Goal: Information Seeking & Learning: Learn about a topic

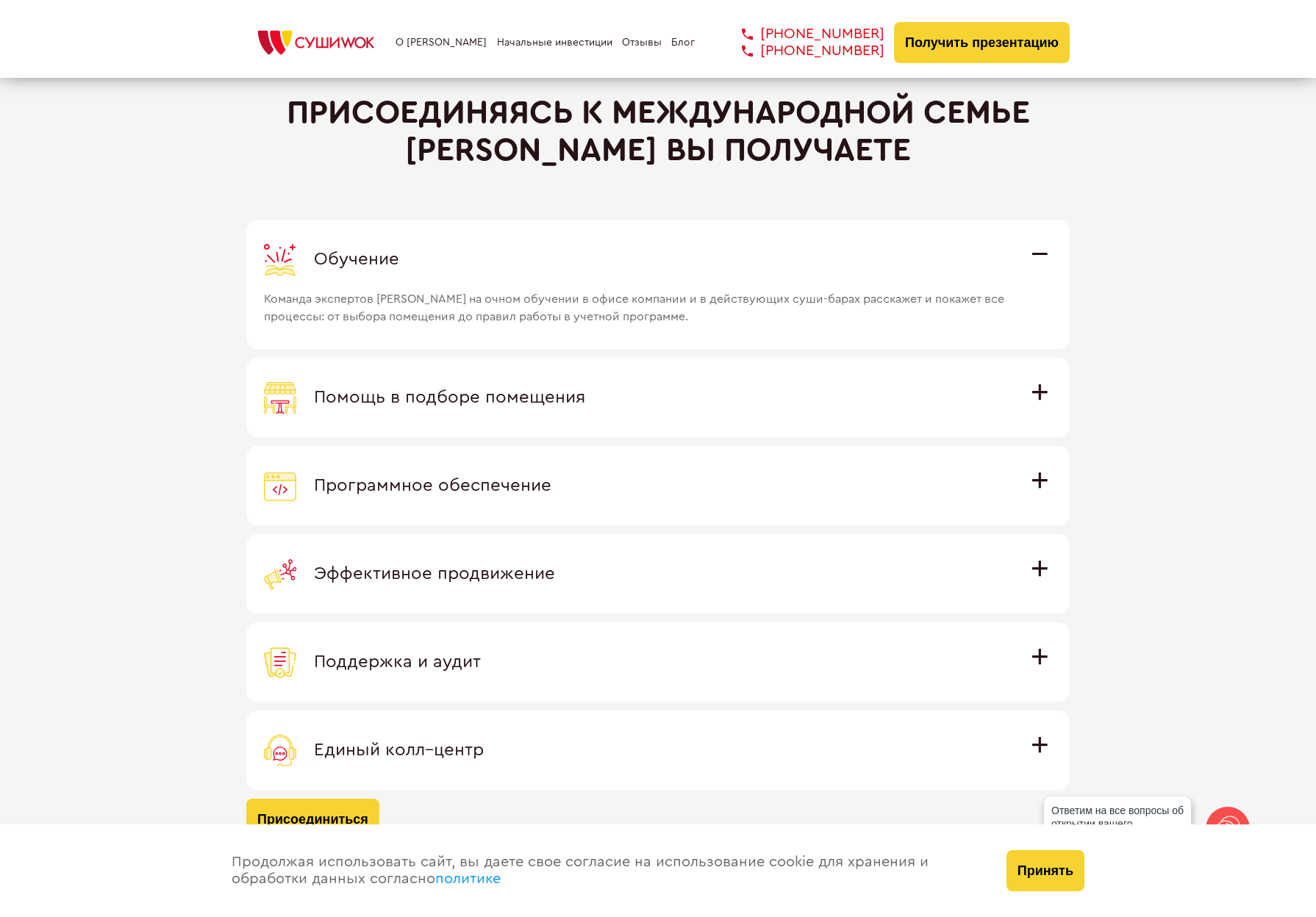
scroll to position [4112, 0]
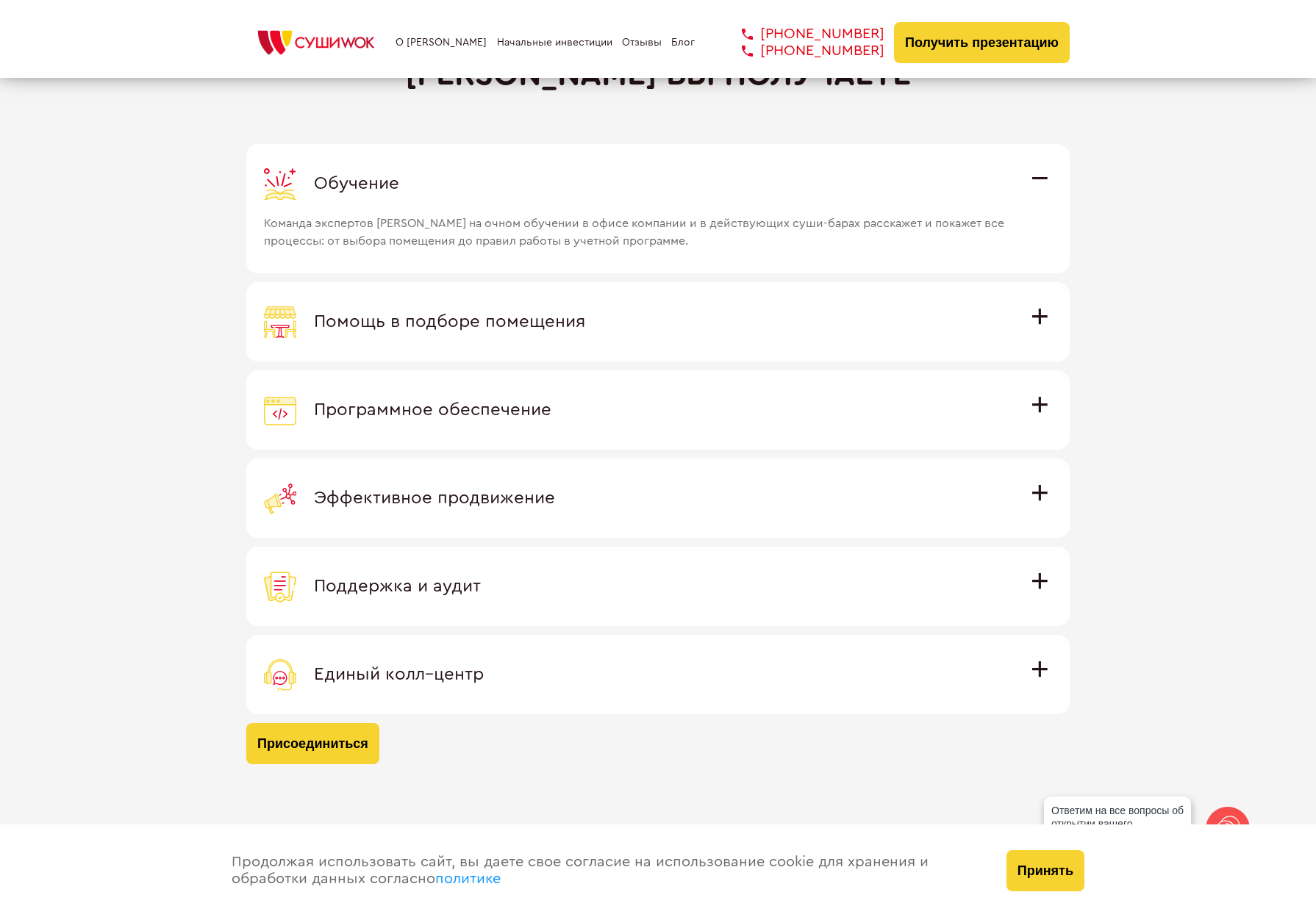
click at [1006, 195] on div "Обучение" at bounding box center [658, 183] width 788 height 32
click at [0, 0] on input "Обучение Команда экспертов Суши Wok на очном обучении в офисе компании и в дейс…" at bounding box center [0, 0] width 0 height 0
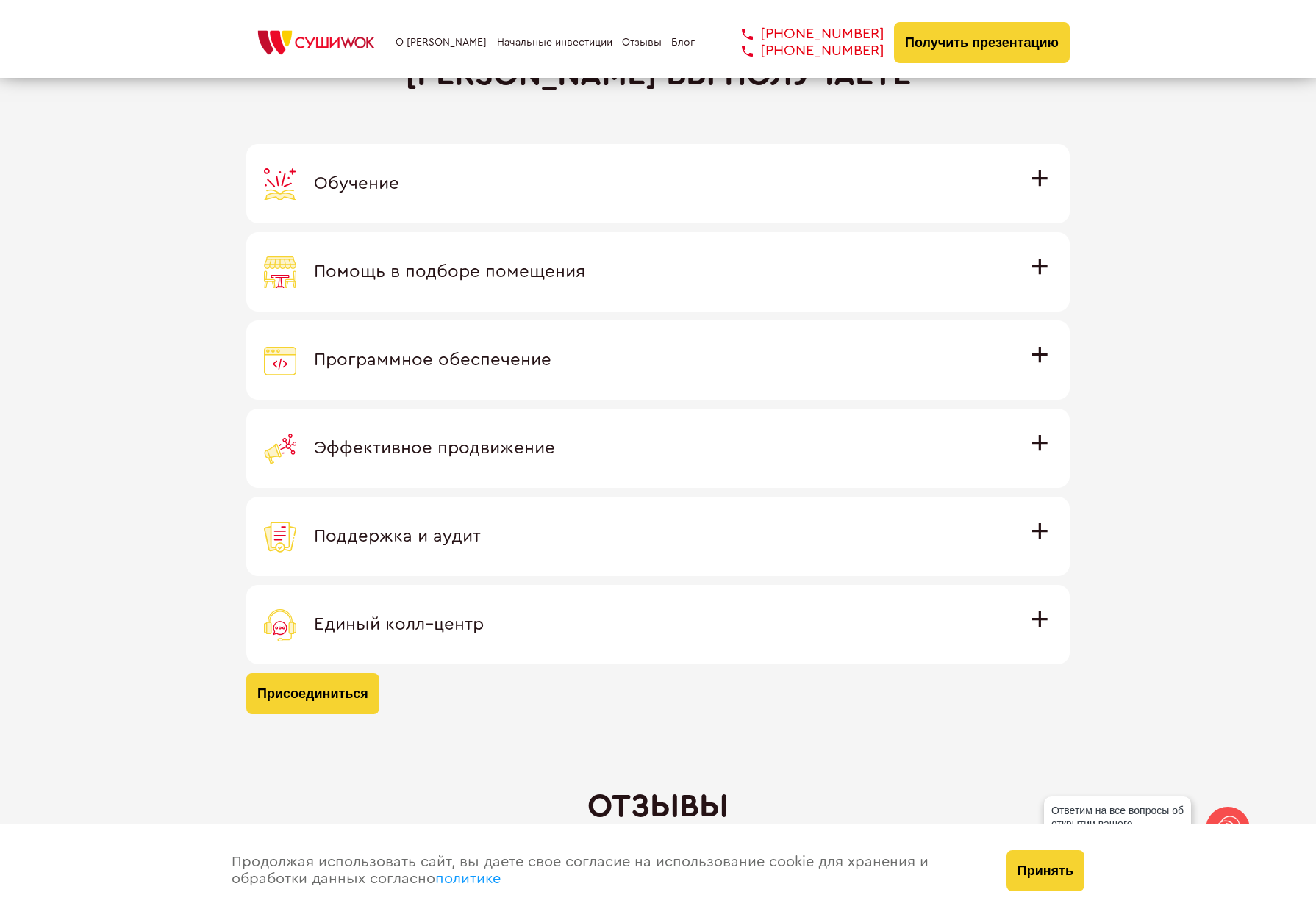
click at [1000, 196] on div "Обучение" at bounding box center [658, 183] width 788 height 32
click at [0, 0] on input "Обучение Команда экспертов Суши Wok на очном обучении в офисе компании и в дейс…" at bounding box center [0, 0] width 0 height 0
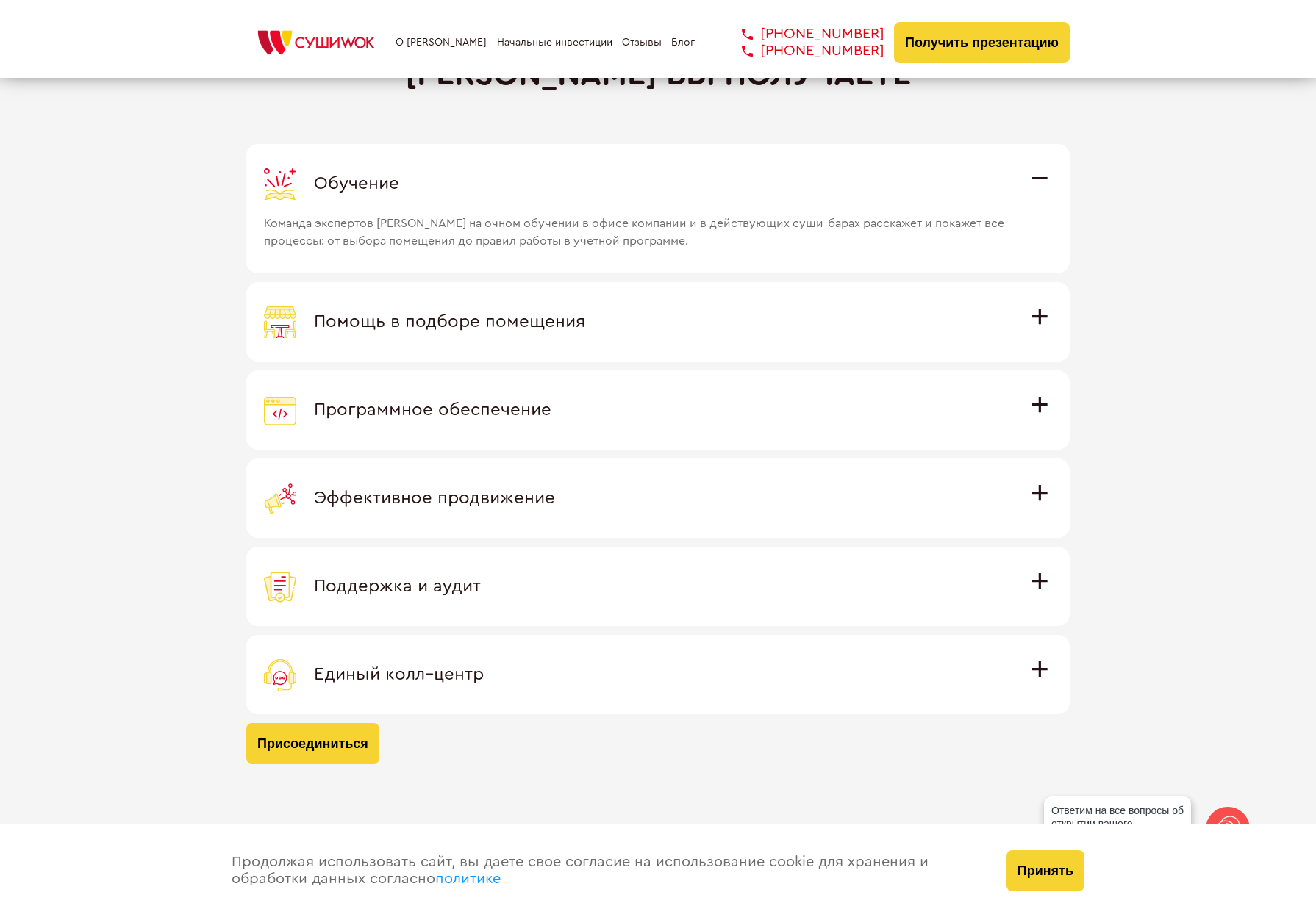
click at [644, 243] on span "Команда экспертов [PERSON_NAME] на очном обучении в офисе компании и в действую…" at bounding box center [638, 225] width 748 height 50
click at [0, 0] on input "Обучение Команда экспертов Суши Wok на очном обучении в офисе компании и в дейс…" at bounding box center [0, 0] width 0 height 0
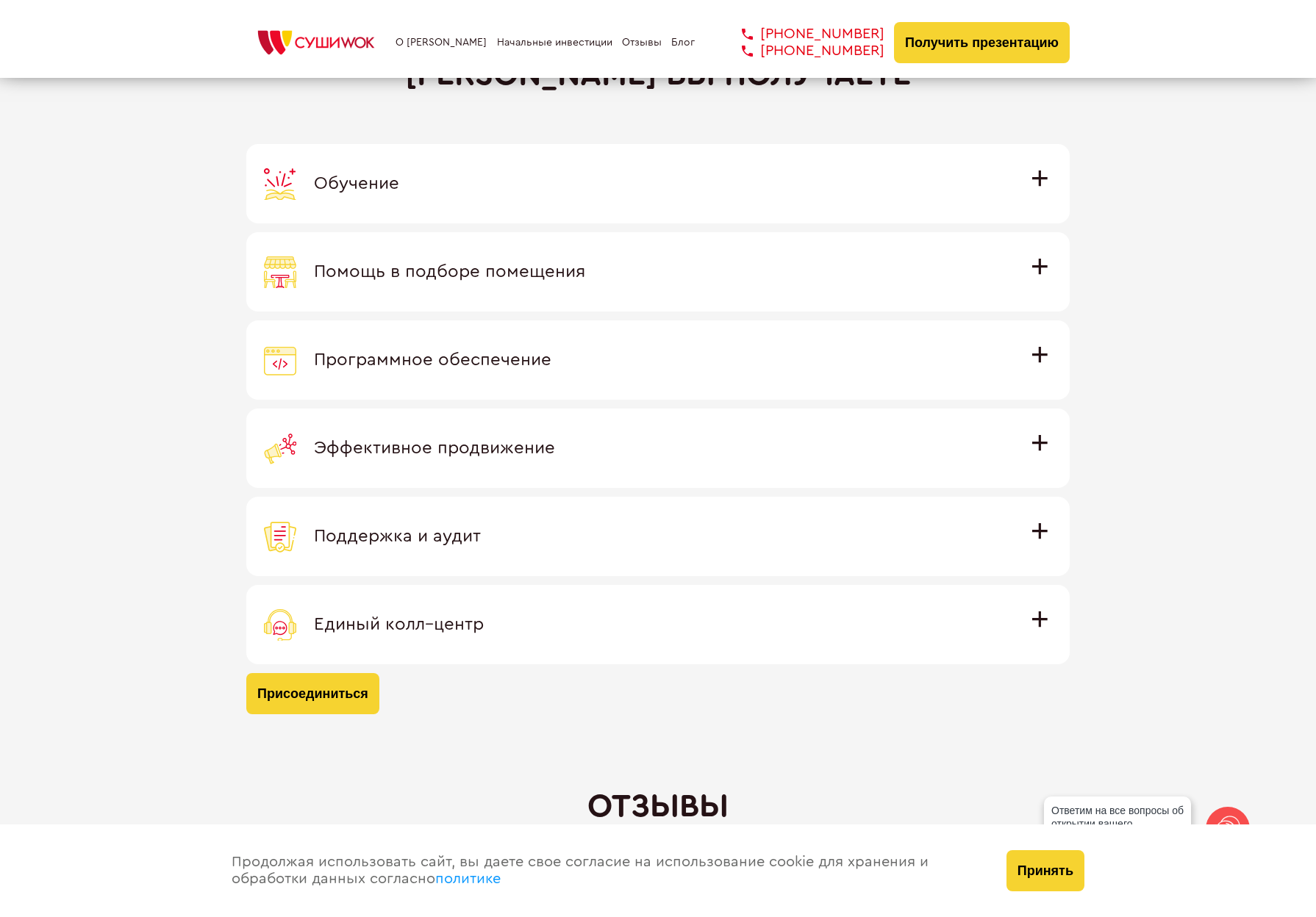
click at [592, 194] on div "Обучение" at bounding box center [658, 183] width 788 height 32
click at [0, 0] on input "Обучение Команда экспертов Суши Wok на очном обучении в офисе компании и в дейс…" at bounding box center [0, 0] width 0 height 0
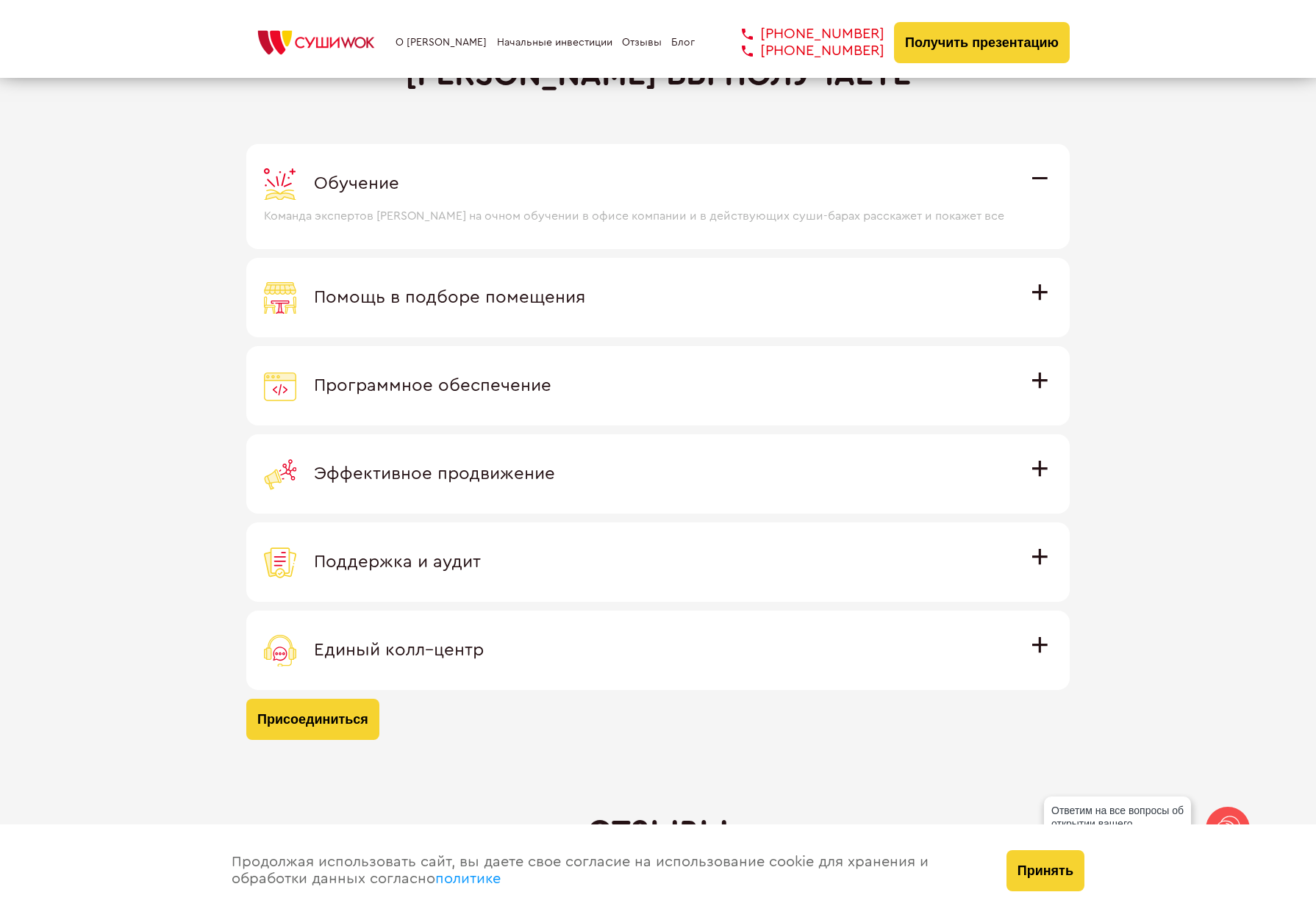
click at [592, 194] on div "Обучение" at bounding box center [658, 183] width 788 height 32
click at [0, 0] on input "Обучение Команда экспертов Суши Wok на очном обучении в офисе компании и в дейс…" at bounding box center [0, 0] width 0 height 0
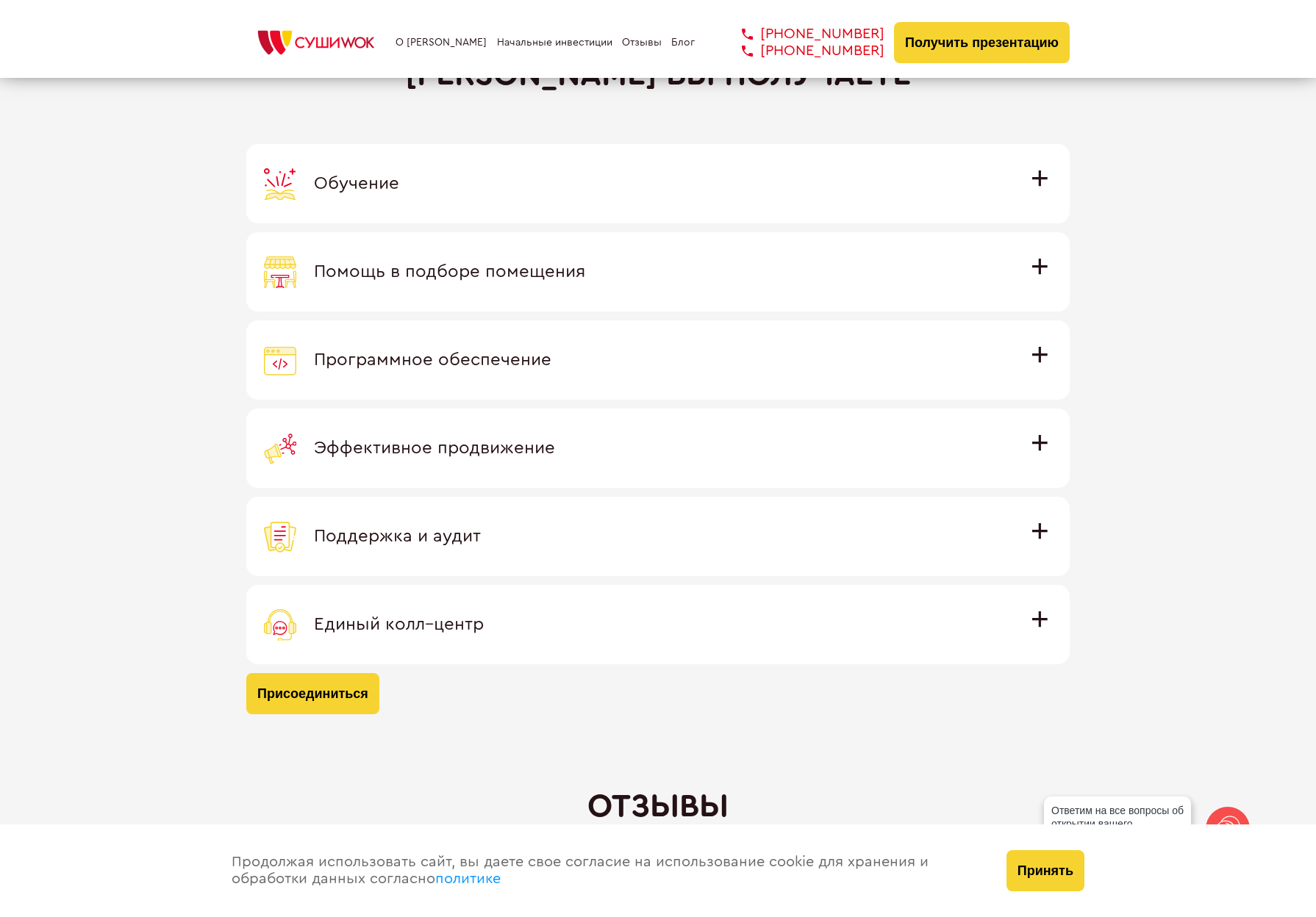
click at [498, 263] on span "Помощь в подборе помещения" at bounding box center [449, 272] width 271 height 18
click at [0, 0] on input "Помощь в подборе помещения Наши специалисты оценят варианты помещения в вашем г…" at bounding box center [0, 0] width 0 height 0
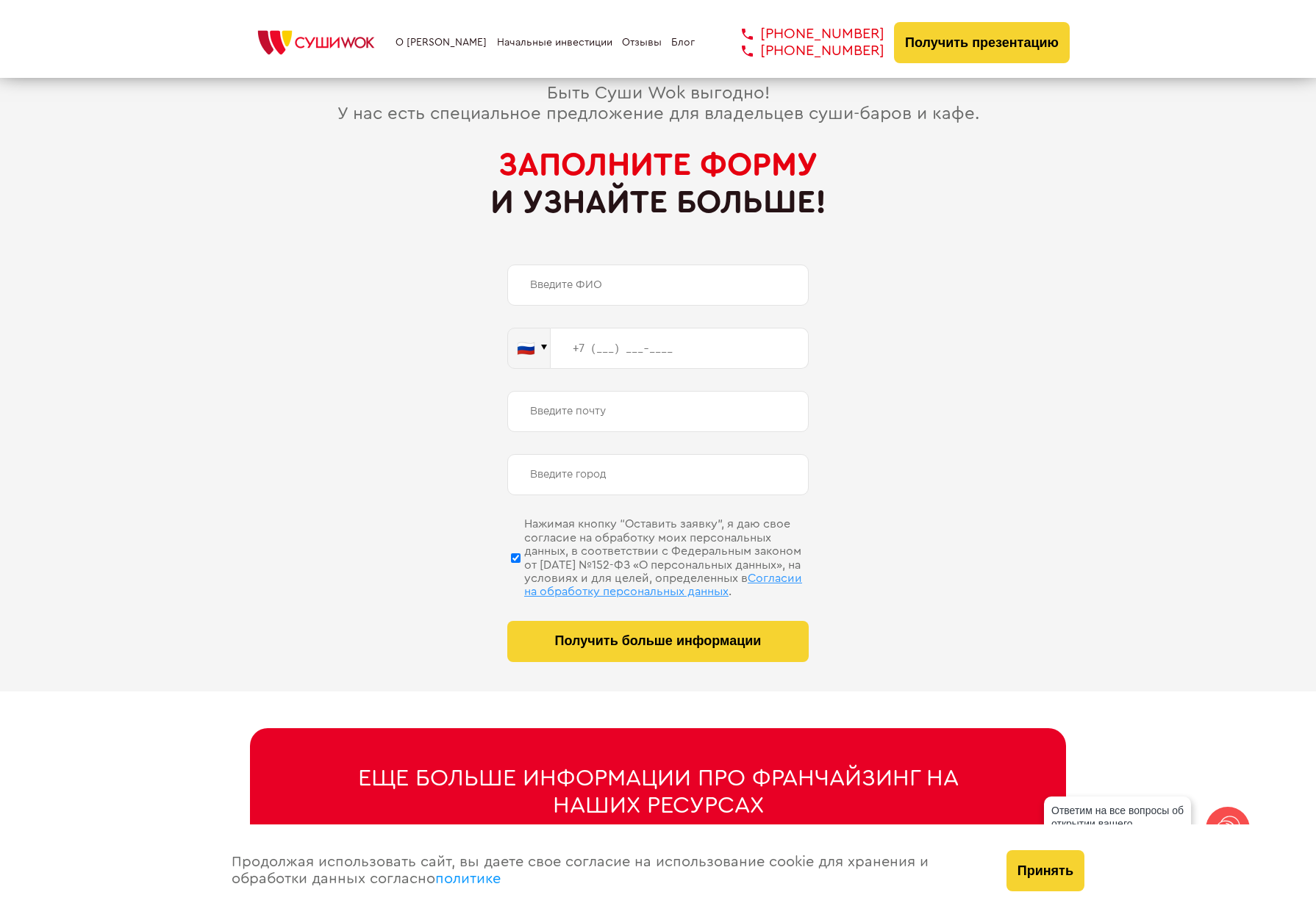
scroll to position [7207, 0]
